Goal: Task Accomplishment & Management: Manage account settings

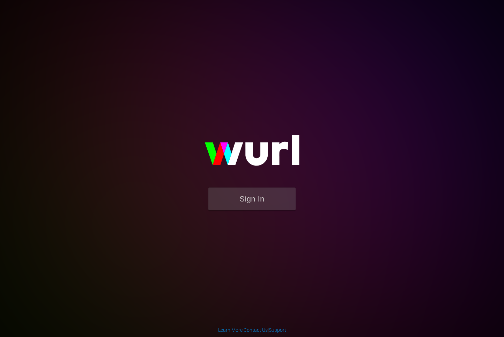
click at [236, 202] on button "Sign In" at bounding box center [251, 198] width 87 height 23
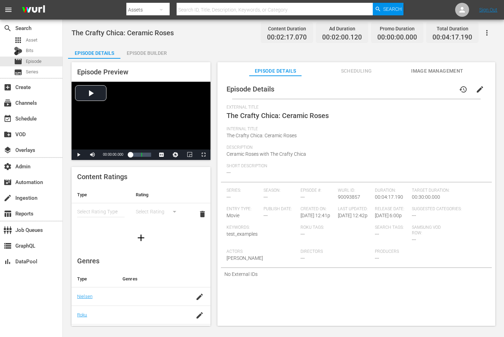
click at [417, 1] on nav "menu Search By Assets Search ID, Title, Description, Keywords, or Category Sear…" at bounding box center [252, 10] width 504 height 20
click at [349, 72] on span "Scheduling" at bounding box center [356, 71] width 52 height 9
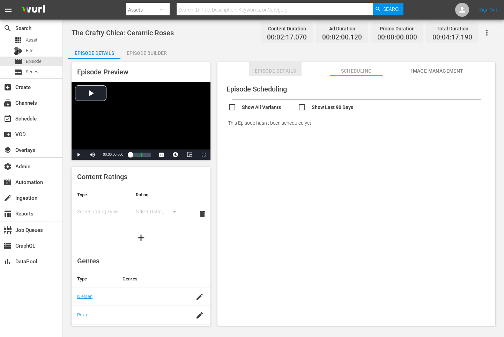
click at [270, 72] on span "Episode Details" at bounding box center [275, 71] width 52 height 9
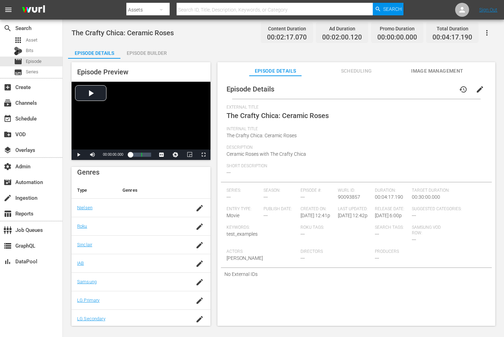
scroll to position [88, 0]
click at [420, 195] on span "00:30:00.000" at bounding box center [426, 197] width 28 height 6
click at [390, 197] on span "00:04:17.190" at bounding box center [389, 197] width 28 height 6
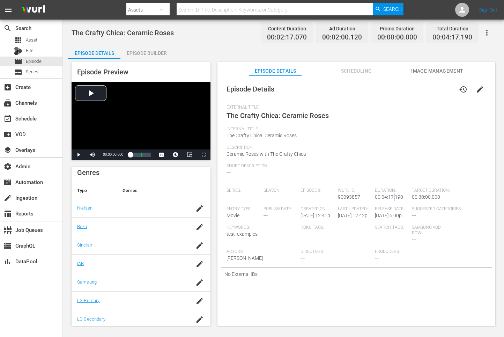
click at [390, 197] on span "00:04:17.190" at bounding box center [389, 197] width 28 height 6
click at [390, 196] on span "00:04:17.190" at bounding box center [389, 197] width 28 height 6
click at [403, 49] on div "Episode Details Episode Builder Episode Preview Video Player is loading. Play V…" at bounding box center [283, 188] width 431 height 287
click at [150, 57] on div "Episode Builder" at bounding box center [146, 53] width 52 height 17
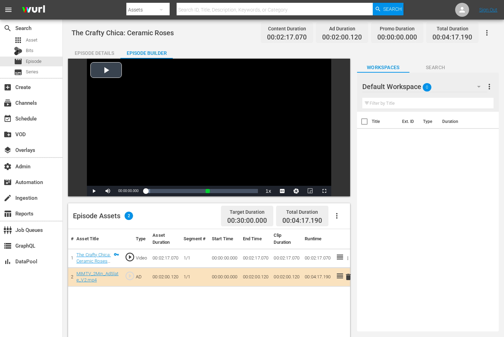
click at [92, 65] on div "Video Player" at bounding box center [209, 122] width 244 height 127
click at [92, 61] on div "Video Player" at bounding box center [209, 122] width 244 height 127
click at [92, 58] on div "Episode Details" at bounding box center [94, 53] width 52 height 17
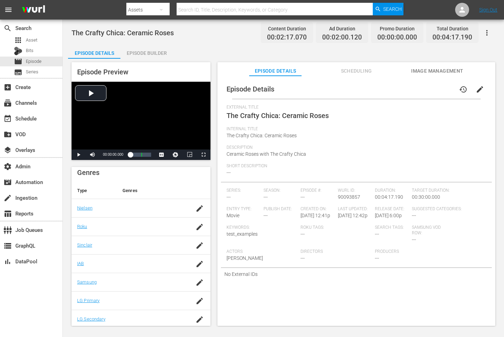
click at [69, 63] on div "Episode Preview Video Player is loading. Play Video Play Mute Current Time 00:0…" at bounding box center [283, 195] width 431 height 273
click at [83, 90] on div "Video Player" at bounding box center [141, 116] width 139 height 68
click at [93, 155] on span "Video Player" at bounding box center [93, 155] width 0 height 0
click at [144, 155] on div "Loaded : 95.94% 00:02:47.173 MIMTV_2Min_AdSlate_V2.mp4 00:00:47.797 Cue Point 1…" at bounding box center [140, 154] width 21 height 7
click at [37, 117] on div "event_available Schedule" at bounding box center [19, 117] width 39 height 6
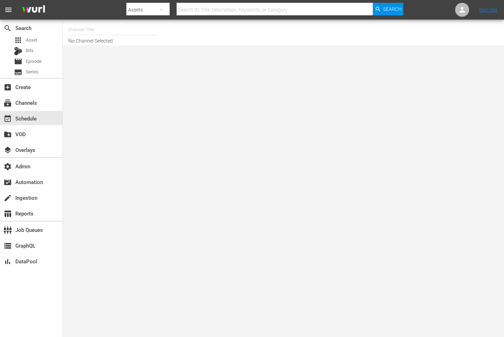
click at [111, 30] on input "text" at bounding box center [112, 29] width 89 height 17
click at [100, 92] on body "menu Search By Assets Search ID, Title, Description, Keywords, or Category Sear…" at bounding box center [252, 168] width 504 height 337
click at [102, 25] on input "text" at bounding box center [112, 29] width 89 height 17
click at [125, 30] on input "tricoast" at bounding box center [112, 29] width 89 height 17
paste input "_tv_madeitmyselftv_1"
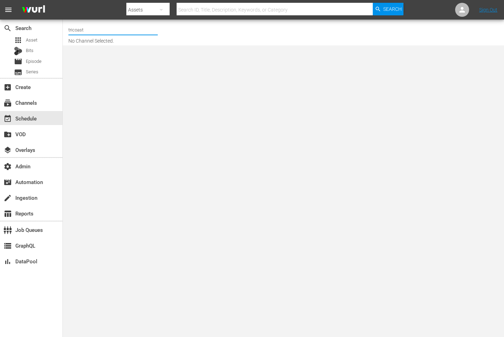
type input "tricoast_tv_madeitmyselftv_1"
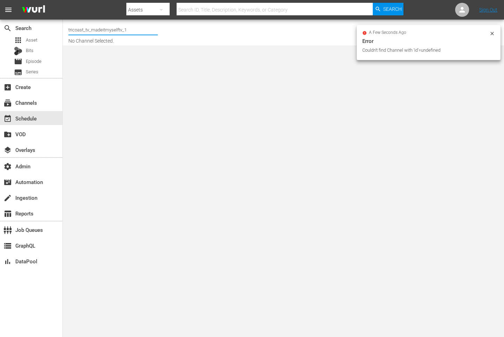
click at [125, 30] on input "tricoast_tv_madeitmyselftv_1" at bounding box center [112, 29] width 89 height 17
click at [125, 31] on input "tricoast_tv_madeitmyselftv_1" at bounding box center [112, 29] width 89 height 17
click at [128, 31] on input "tricoast_tv_madeitmyselftv_1" at bounding box center [112, 29] width 89 height 17
click at [133, 32] on input "tricoast_tv_madeitmyselftv_1" at bounding box center [112, 29] width 89 height 17
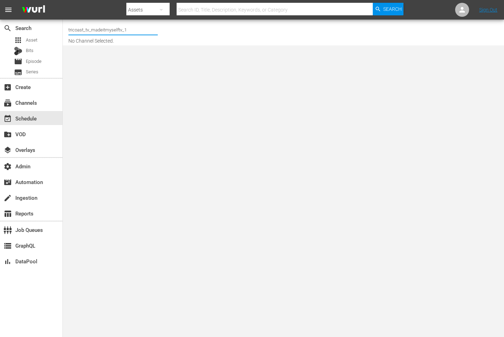
click at [103, 30] on input "tricoast_tv_madeitmyselftv_1" at bounding box center [112, 29] width 89 height 17
drag, startPoint x: 103, startPoint y: 30, endPoint x: 279, endPoint y: 32, distance: 176.0
click at [160, 30] on div "Channel Title tricoast_tv_madeitmyselftv_1 No Channel Selected." at bounding box center [185, 32] width 235 height 22
type input "tri"
click at [124, 37] on input "text" at bounding box center [112, 29] width 89 height 17
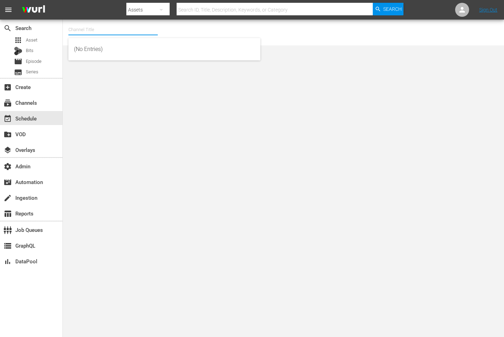
paste input "tricoast_tv_madeitmyselftv_1"
type input "tricoast_tv_madeitmyselftv_1"
click at [190, 14] on input "text" at bounding box center [275, 9] width 196 height 17
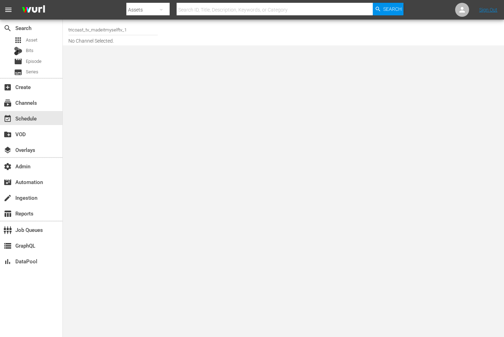
click at [146, 8] on div "Assets" at bounding box center [147, 10] width 43 height 20
click at [184, 7] on div "Channels Series Episodes Bits Assets" at bounding box center [252, 168] width 504 height 337
click at [187, 8] on div "Channels Series Episodes Bits Assets" at bounding box center [252, 168] width 504 height 337
click at [191, 9] on input "text" at bounding box center [275, 9] width 196 height 17
click at [143, 9] on div "Assets" at bounding box center [147, 10] width 43 height 20
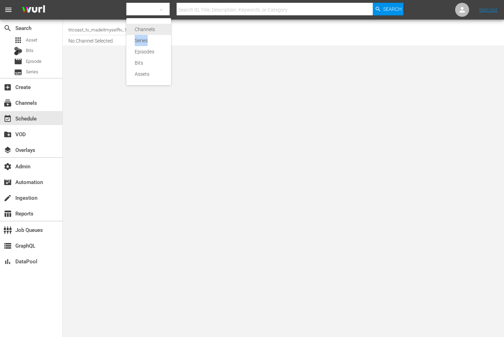
drag, startPoint x: 158, startPoint y: 37, endPoint x: 163, endPoint y: 33, distance: 6.2
click at [163, 33] on div "Channels Series Episodes Bits Assets" at bounding box center [148, 51] width 45 height 67
click at [163, 33] on div "Channels" at bounding box center [148, 29] width 45 height 11
click at [205, 12] on input "text" at bounding box center [275, 9] width 196 height 17
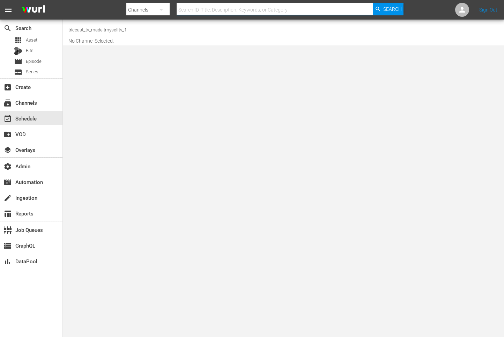
paste input "tricoast_tv_madeitmyselftv_1"
type input "tricoast_tv_madeitmyselftv_1"
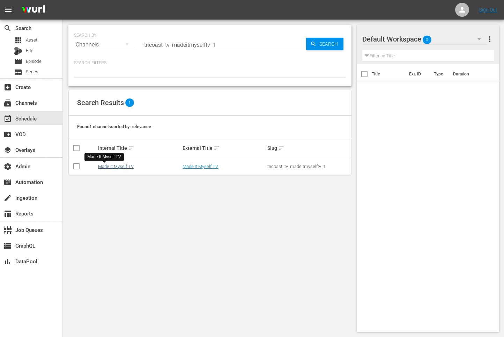
click at [115, 167] on link "Made It Myself TV" at bounding box center [116, 166] width 36 height 5
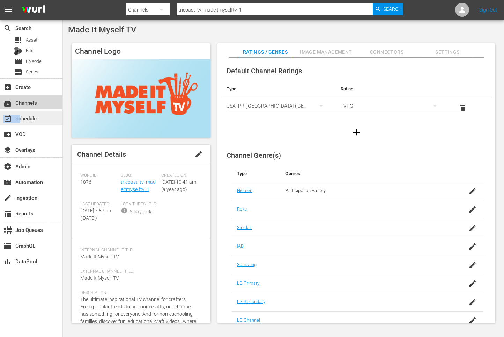
drag, startPoint x: 43, startPoint y: 102, endPoint x: 30, endPoint y: 116, distance: 18.8
click at [31, 115] on div "search Search apps Asset Bits movie Episode subtitles Series add_box Create sub…" at bounding box center [31, 188] width 63 height 337
click at [30, 116] on div "event_available Schedule" at bounding box center [19, 117] width 39 height 6
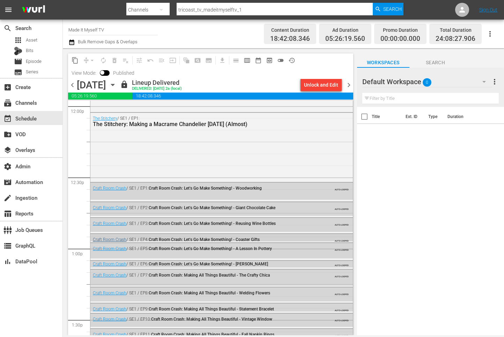
scroll to position [1703, 0]
drag, startPoint x: 451, startPoint y: 90, endPoint x: 317, endPoint y: 63, distance: 136.5
click at [317, 63] on div "content_copy compress arrow_drop_down autorenew_outlined delete_forever_outline…" at bounding box center [210, 65] width 285 height 25
click at [330, 85] on div "Unlock and Edit" at bounding box center [321, 85] width 34 height 13
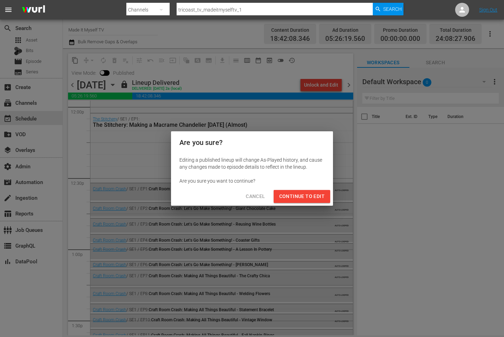
click at [308, 197] on span "Continue to Edit" at bounding box center [301, 196] width 45 height 9
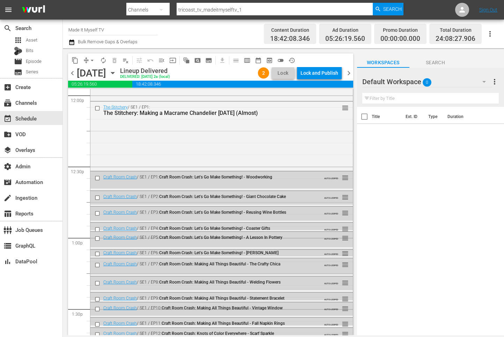
click at [418, 188] on div "Title Ext. ID Type Duration" at bounding box center [430, 221] width 147 height 229
click at [306, 75] on div "Lock and Publish" at bounding box center [320, 73] width 38 height 13
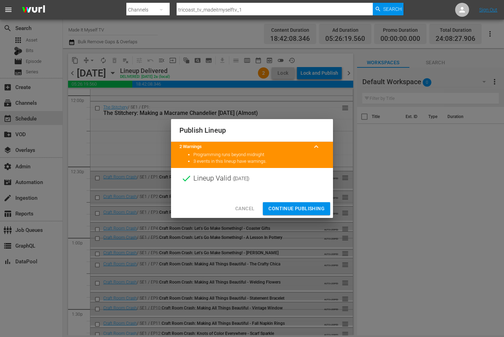
click at [296, 205] on span "Continue Publishing" at bounding box center [297, 208] width 56 height 9
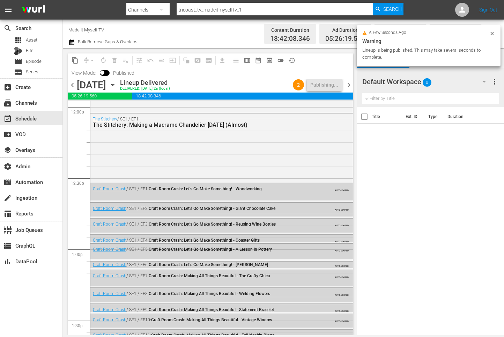
click at [403, 196] on div "Title Ext. ID Type Duration" at bounding box center [430, 221] width 147 height 229
